Goal: Task Accomplishment & Management: Manage account settings

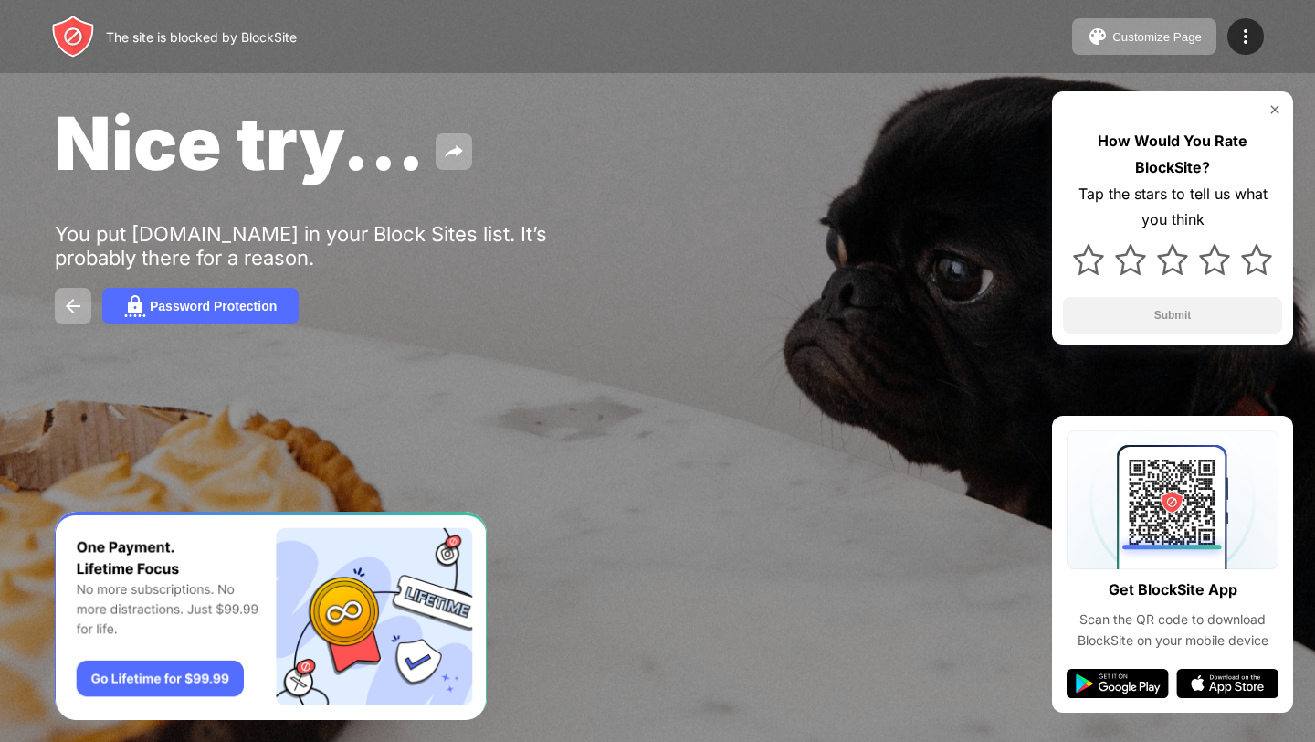
click at [1266, 39] on div "The site is blocked by BlockSite Customize Page Edit Block List Redirect Custom…" at bounding box center [657, 36] width 1315 height 73
click at [1261, 39] on div at bounding box center [1245, 36] width 37 height 37
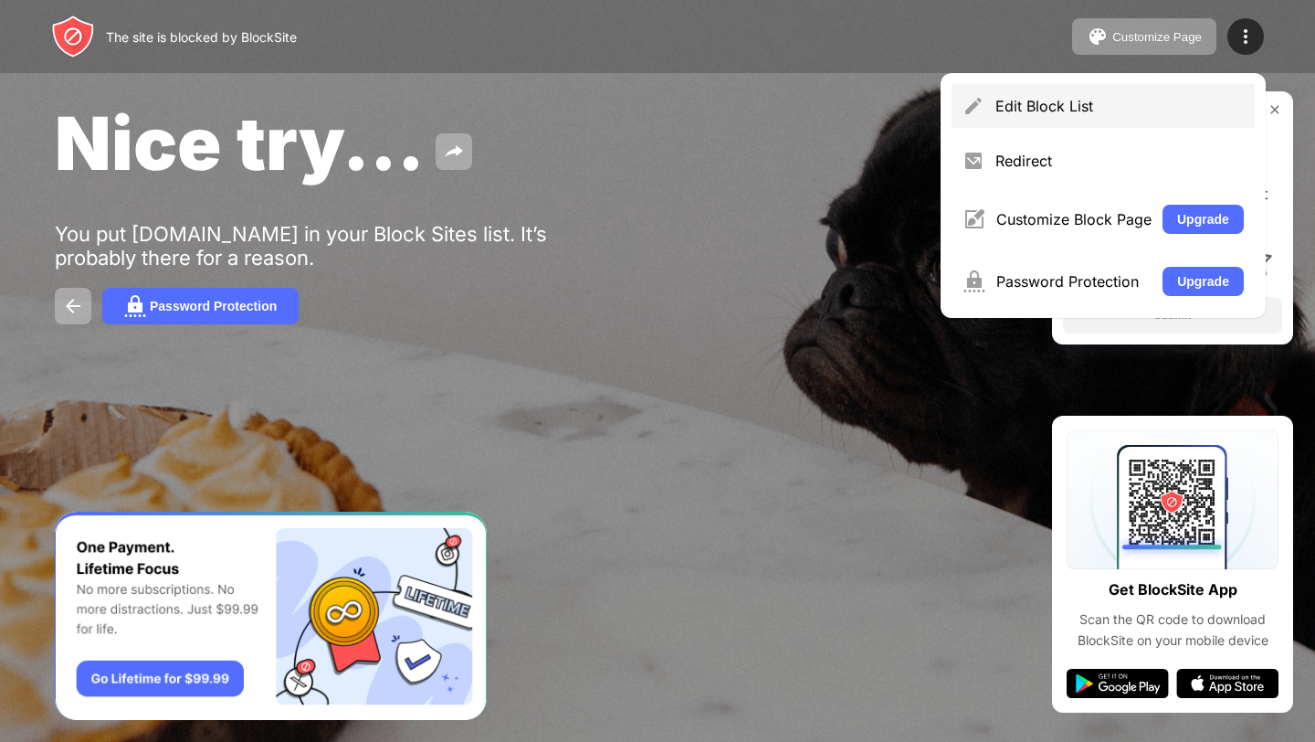
click at [1034, 121] on div "Edit Block List" at bounding box center [1103, 106] width 303 height 44
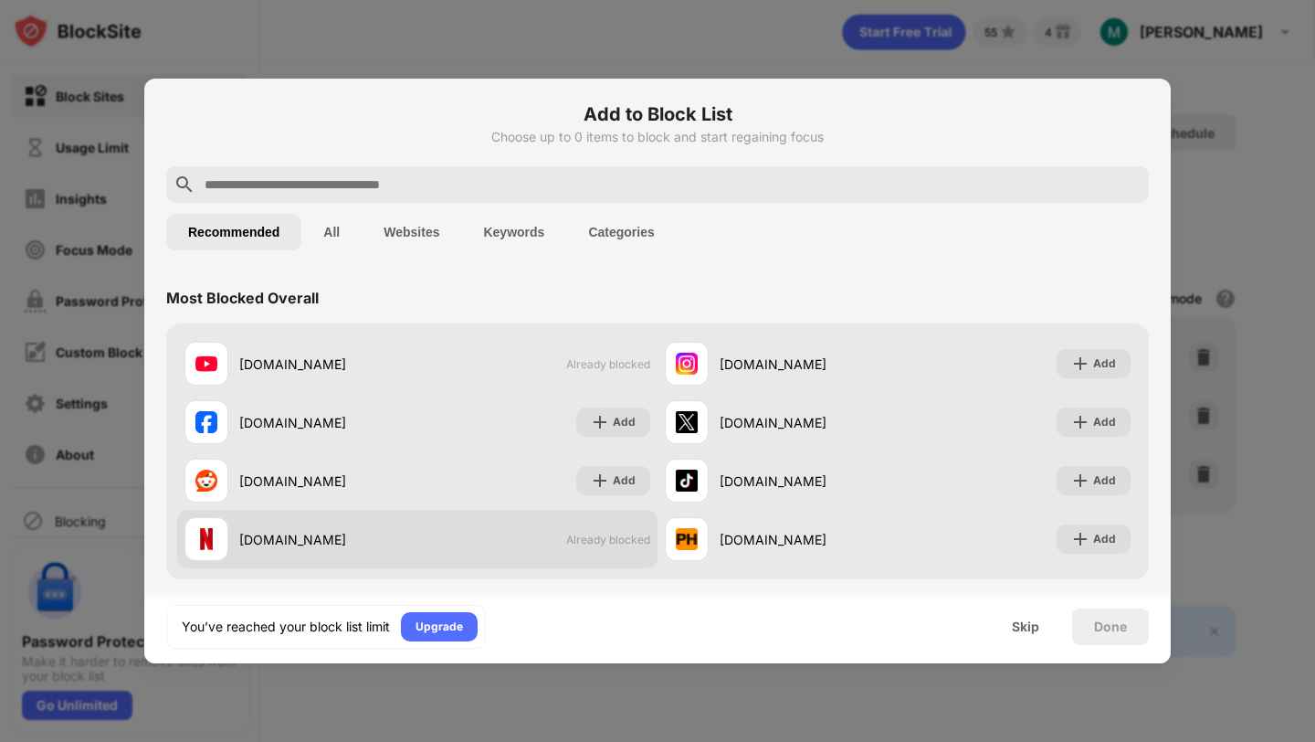
click at [571, 538] on span "Already blocked" at bounding box center [608, 539] width 84 height 14
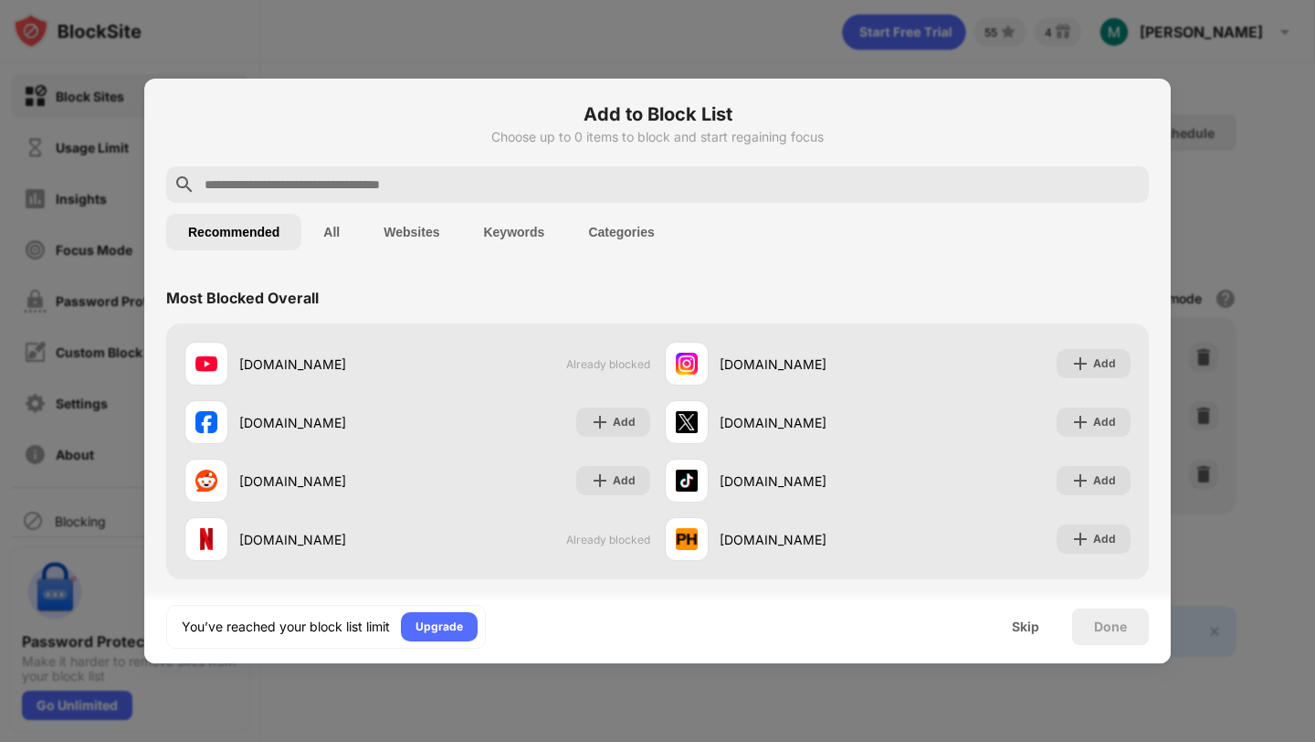
click at [1259, 277] on div at bounding box center [657, 371] width 1315 height 742
click at [1042, 638] on div "Skip" at bounding box center [1025, 626] width 71 height 37
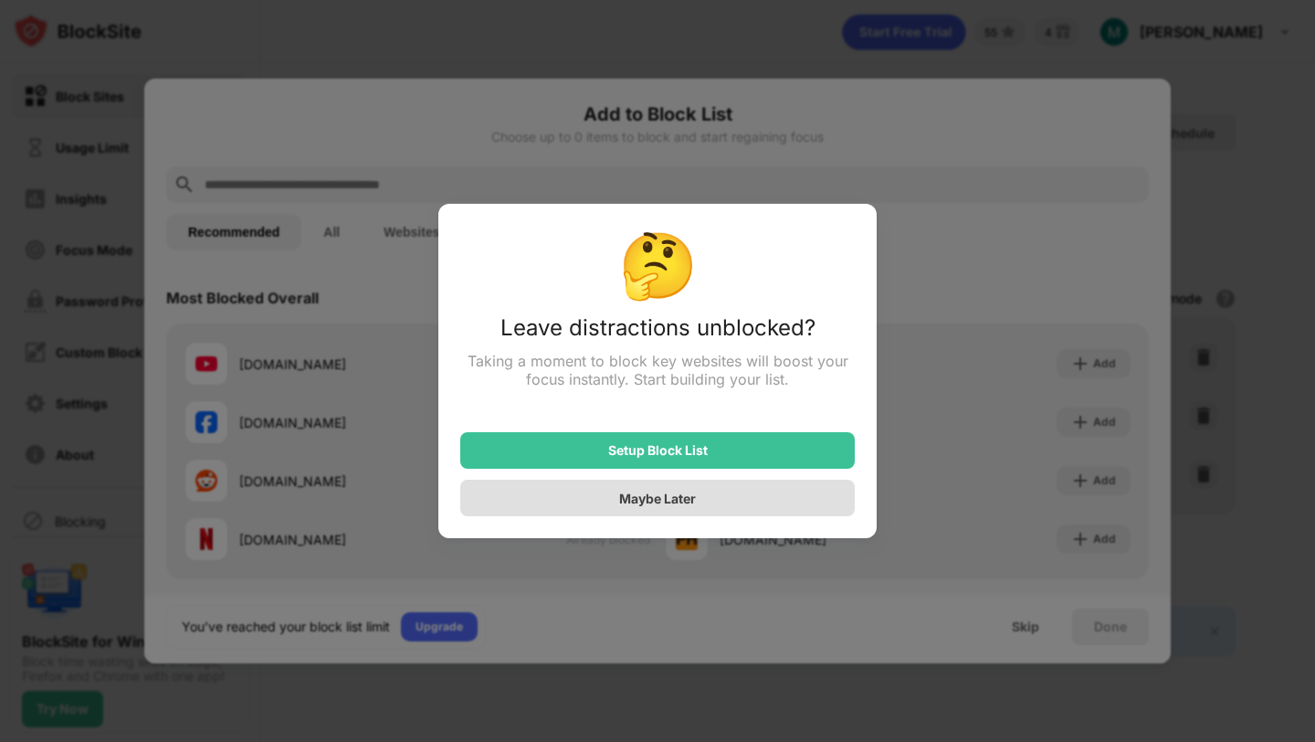
click at [644, 492] on div "Maybe Later" at bounding box center [657, 498] width 77 height 16
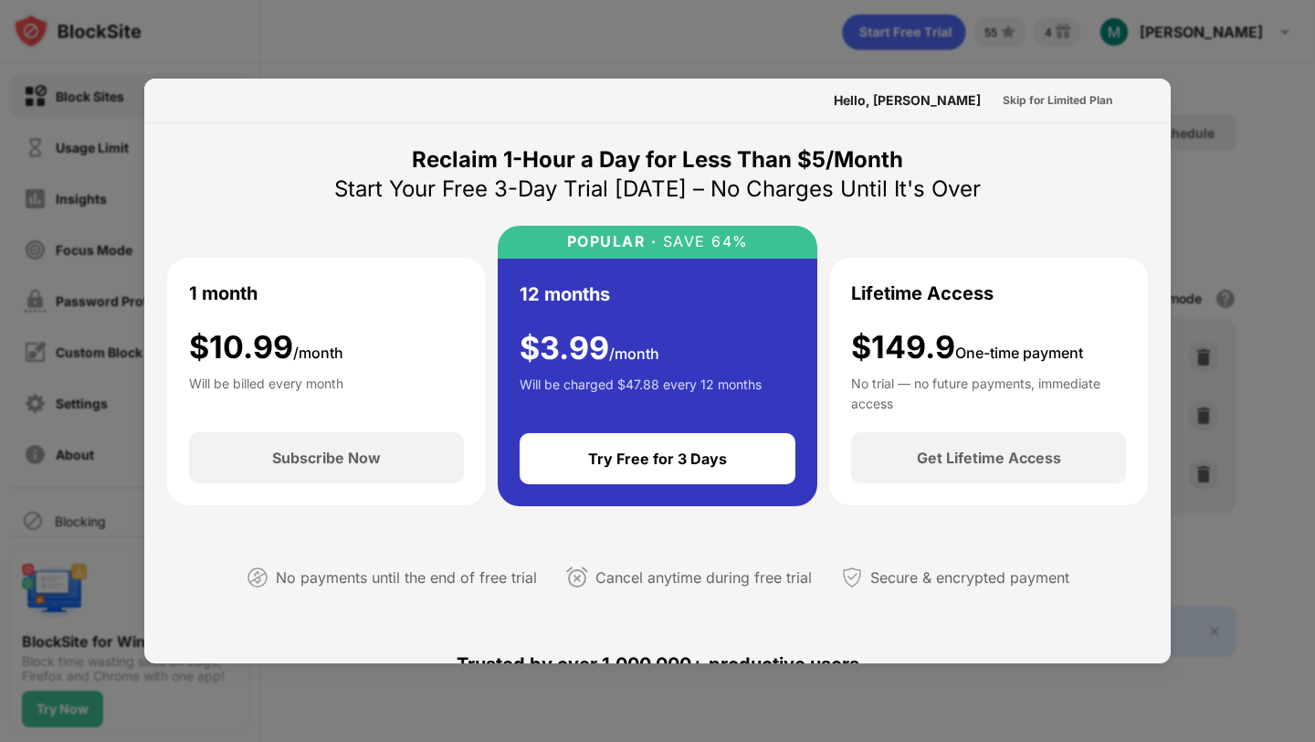
click at [490, 96] on div "Hello, Mayuk Skip for Limited Plan" at bounding box center [657, 101] width 1027 height 45
click at [613, 45] on div at bounding box center [657, 371] width 1315 height 742
click at [780, 40] on div at bounding box center [657, 371] width 1315 height 742
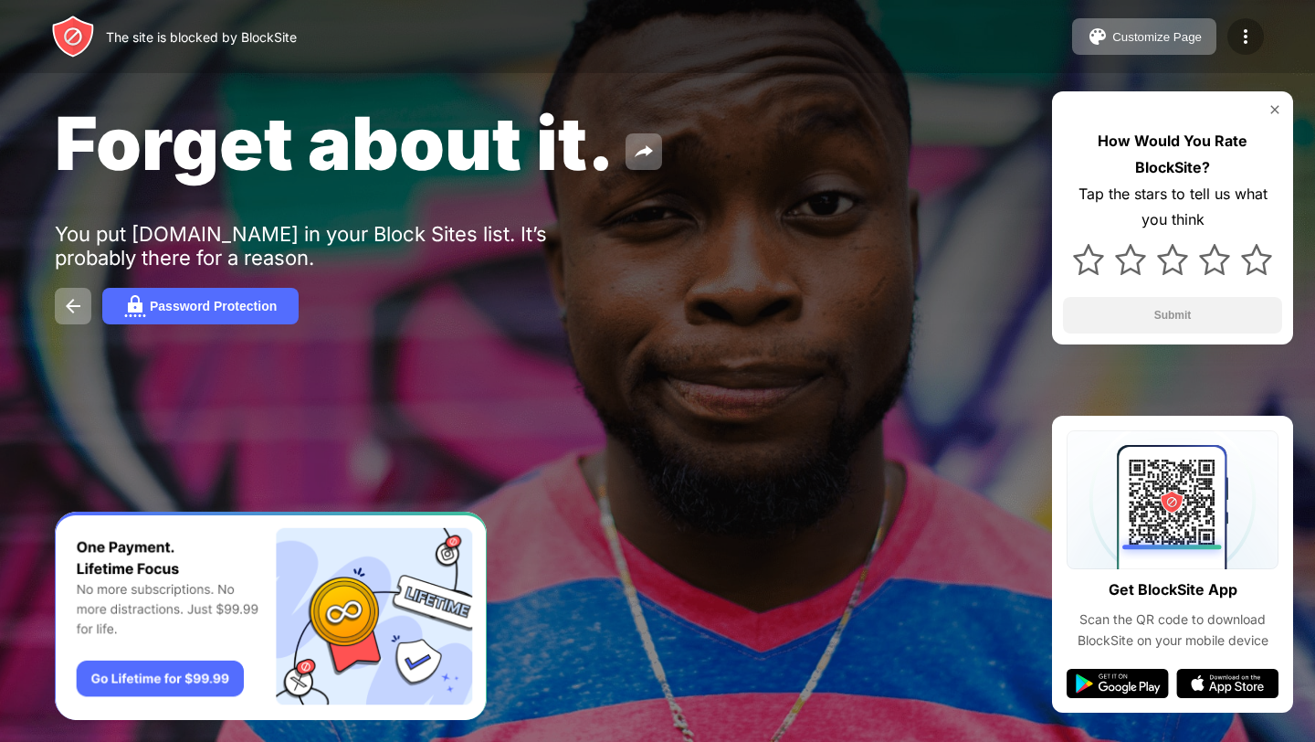
click at [1258, 37] on div at bounding box center [1245, 36] width 37 height 37
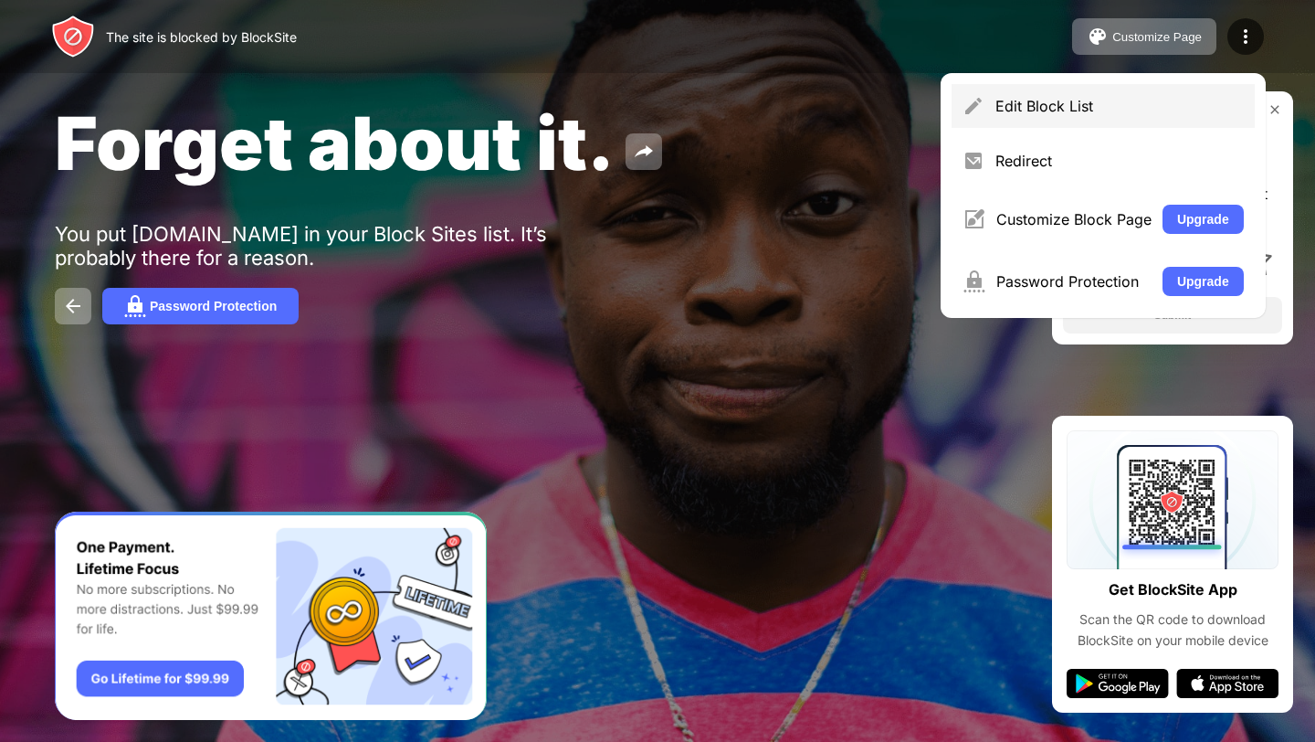
click at [1065, 125] on div "Edit Block List" at bounding box center [1103, 106] width 303 height 44
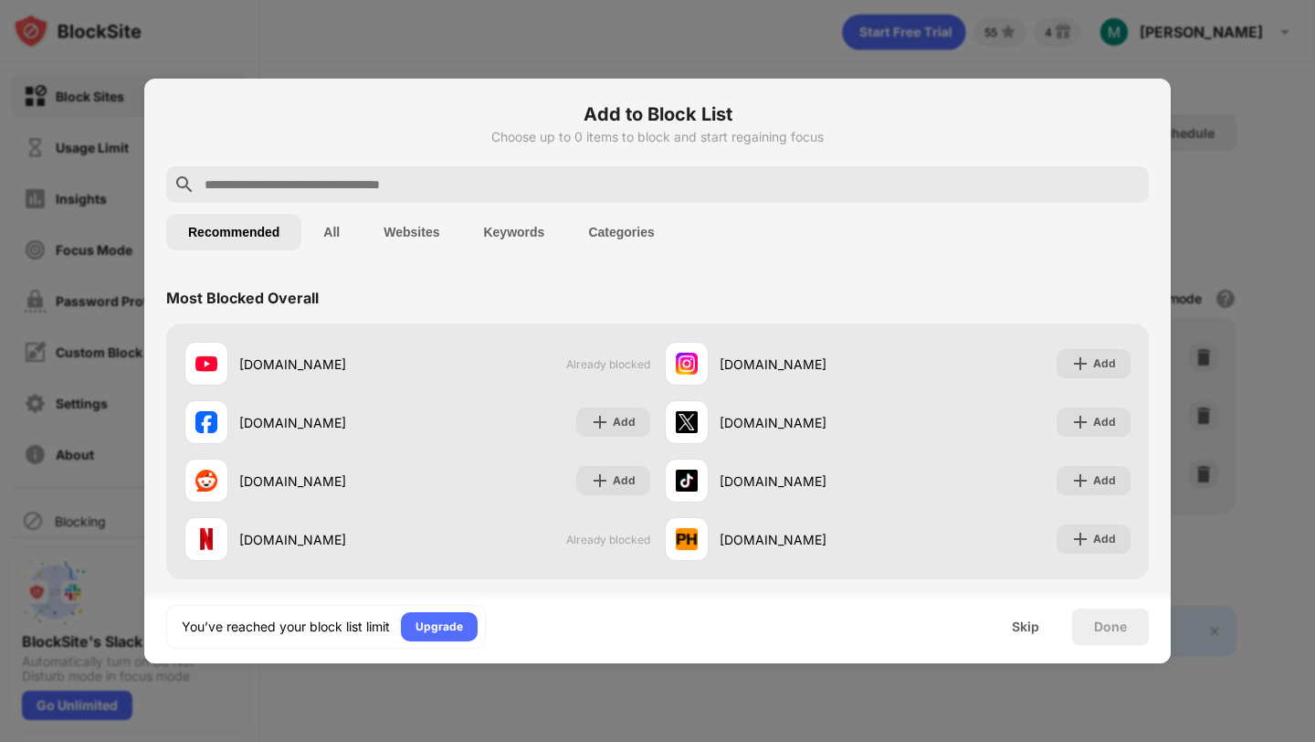
click at [1015, 48] on div at bounding box center [657, 371] width 1315 height 742
click at [1024, 613] on div "Skip" at bounding box center [1025, 626] width 71 height 37
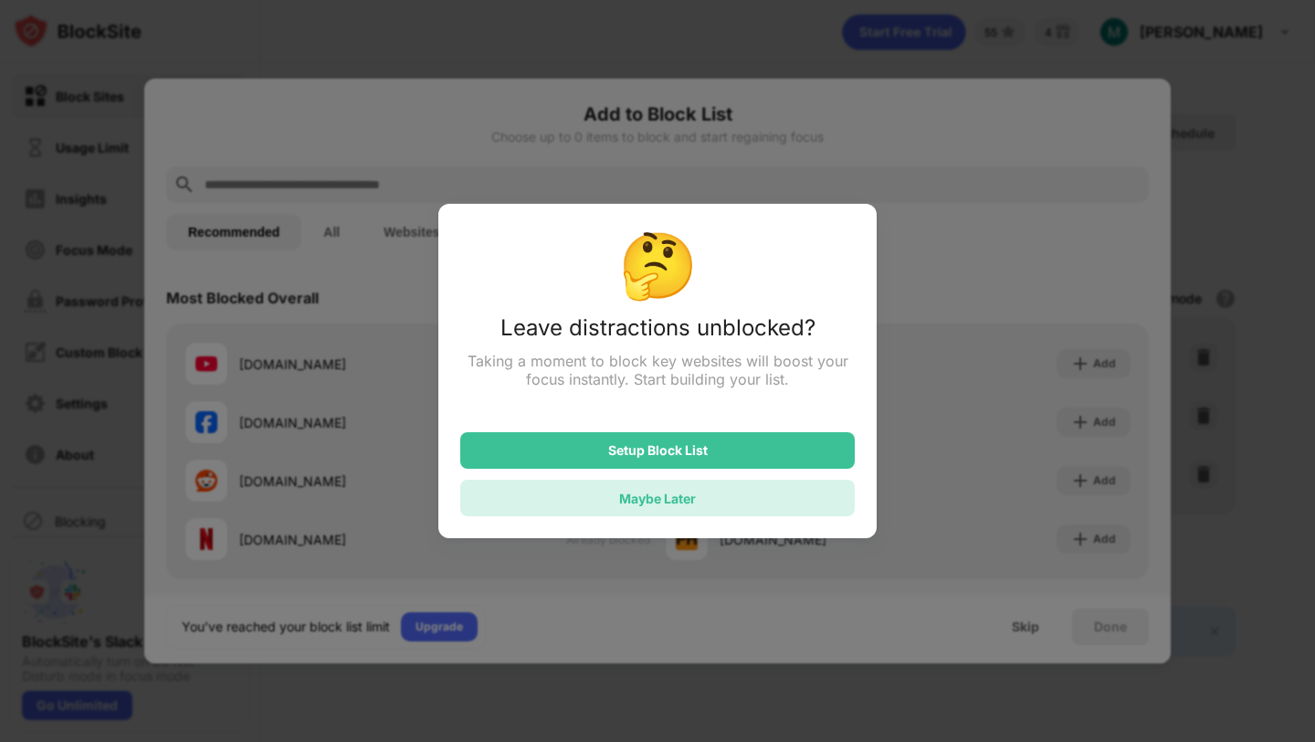
click at [763, 501] on div "Maybe Later" at bounding box center [657, 497] width 395 height 37
